Goal: Find specific page/section: Find specific page/section

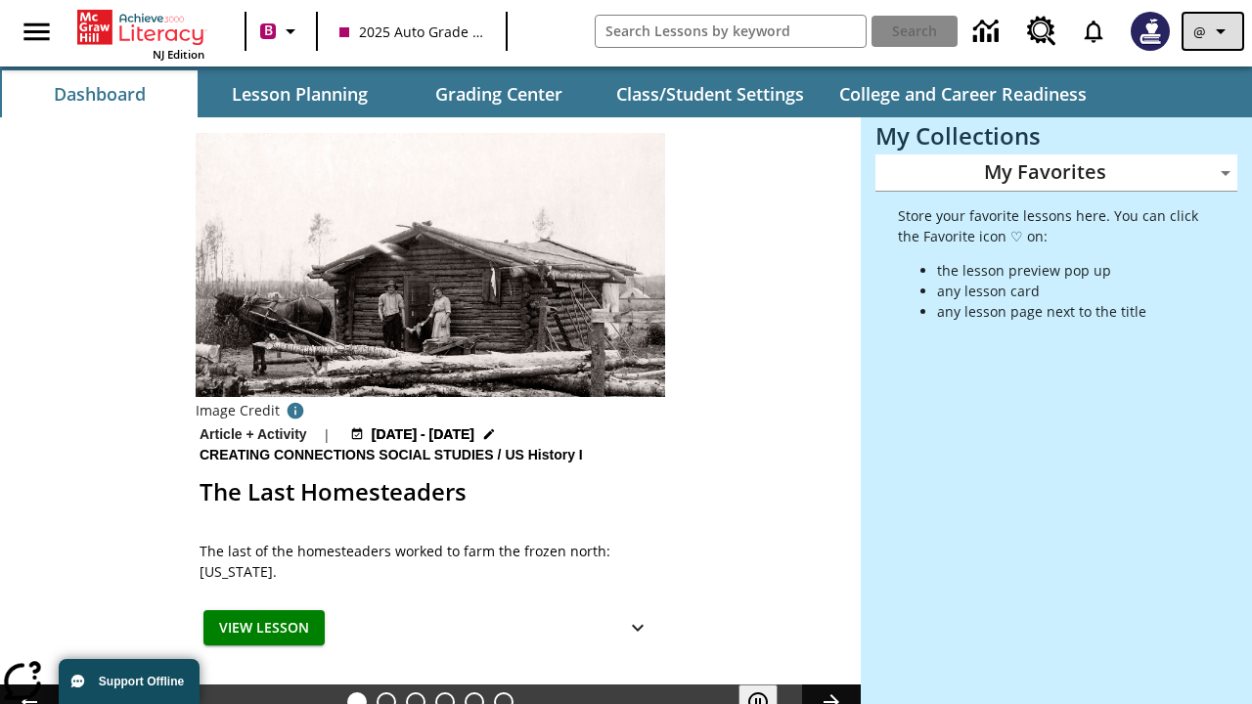
click at [1213, 31] on icon "Profile/Settings" at bounding box center [1220, 31] width 23 height 23
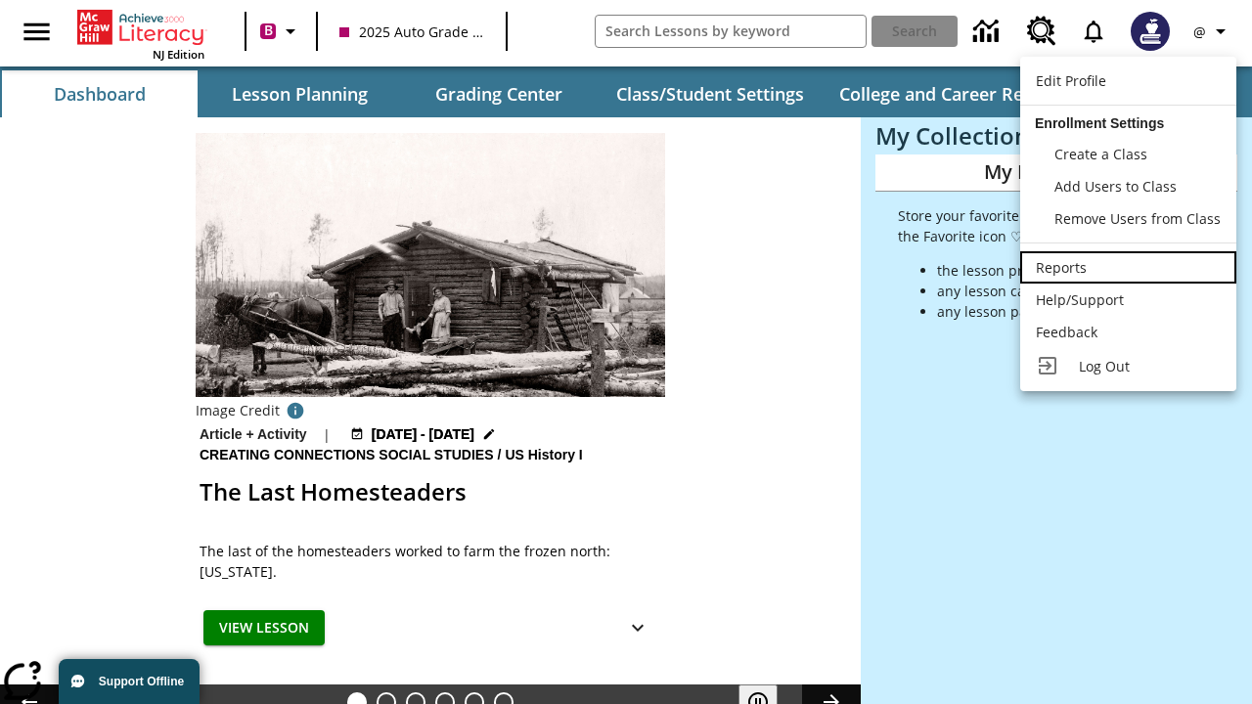
click at [1128, 267] on div "Reports" at bounding box center [1128, 267] width 185 height 21
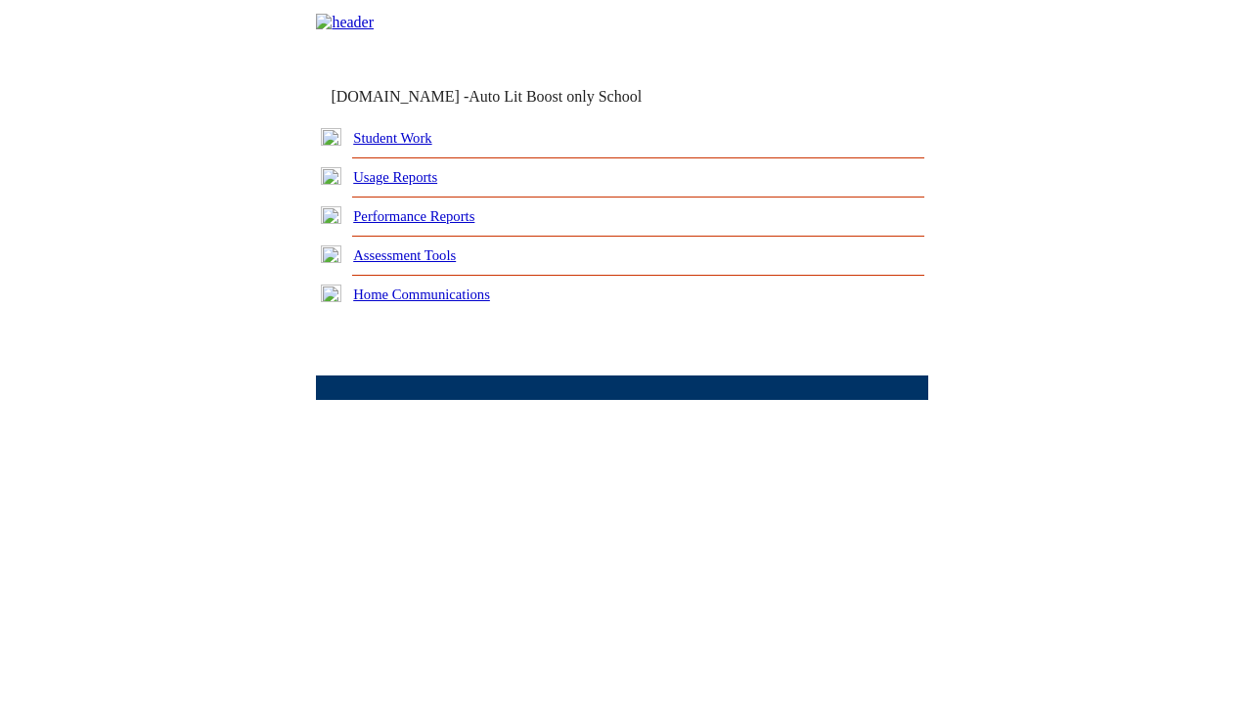
click at [435, 224] on link "Performance Reports" at bounding box center [413, 216] width 121 height 16
